Goal: Navigation & Orientation: Find specific page/section

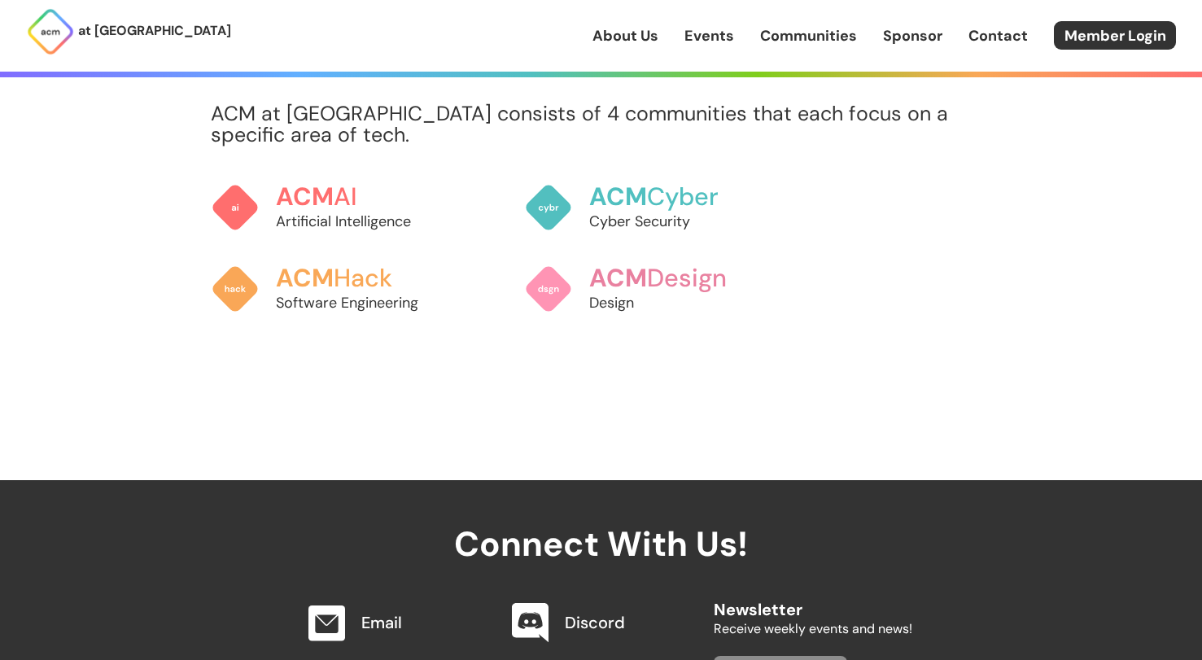
scroll to position [1303, 0]
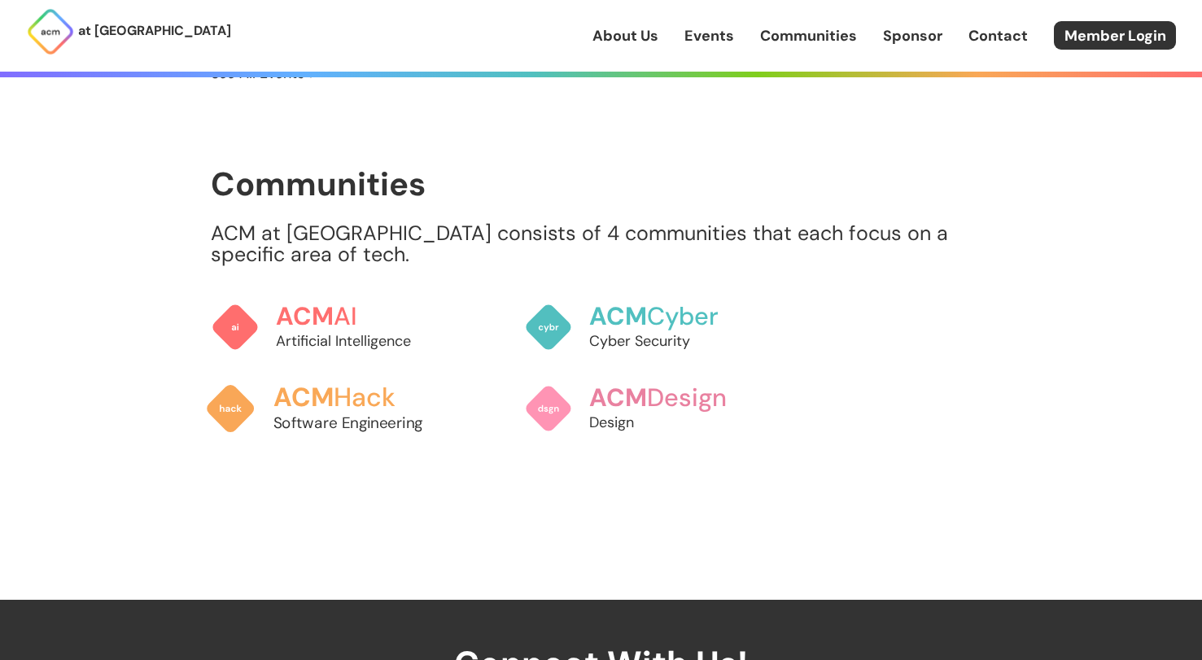
click at [319, 380] on span "ACM" at bounding box center [303, 396] width 61 height 33
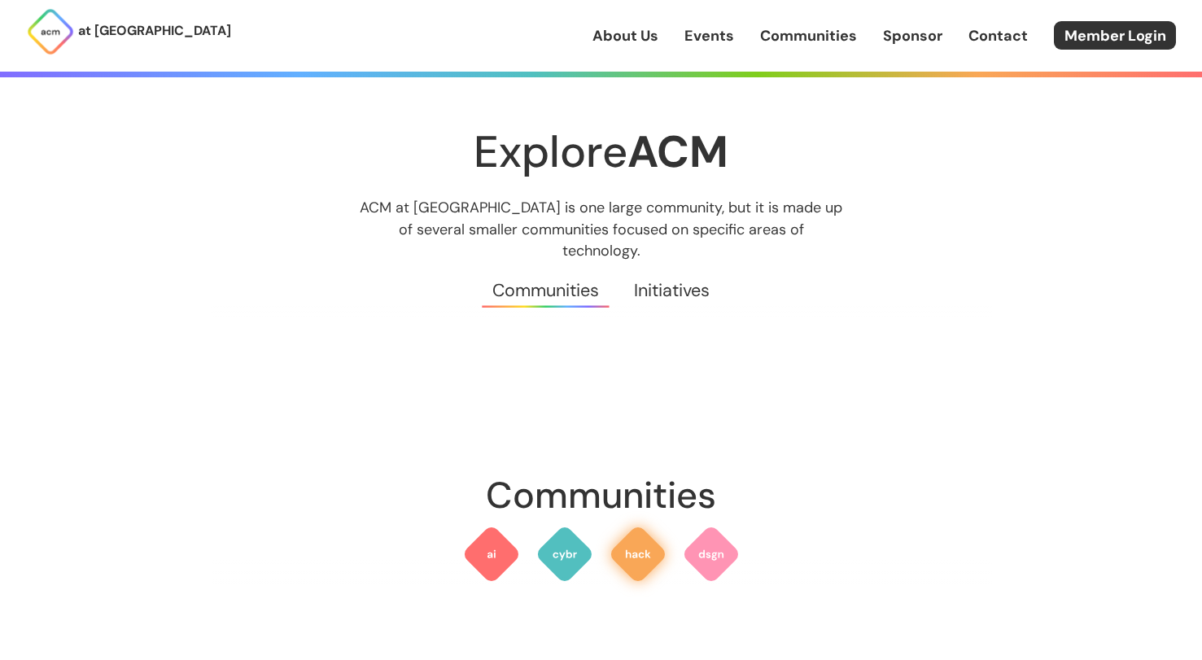
click at [614, 535] on img at bounding box center [638, 554] width 59 height 59
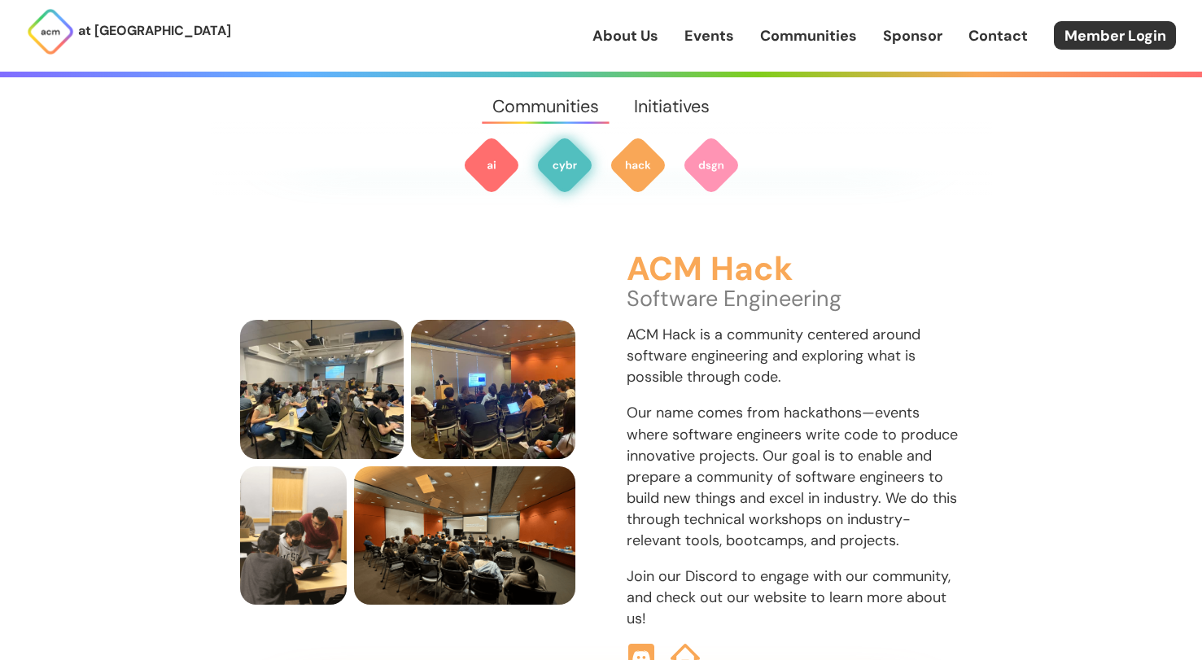
scroll to position [1652, 0]
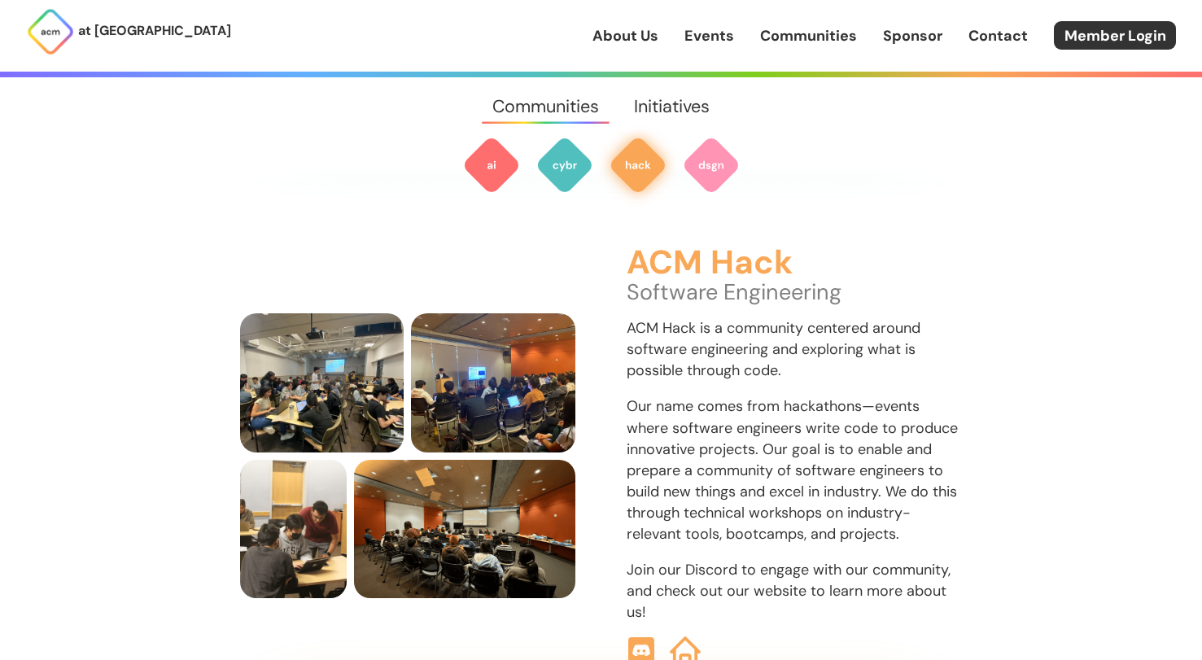
click at [678, 637] on img at bounding box center [685, 652] width 31 height 31
